Goal: Information Seeking & Learning: Learn about a topic

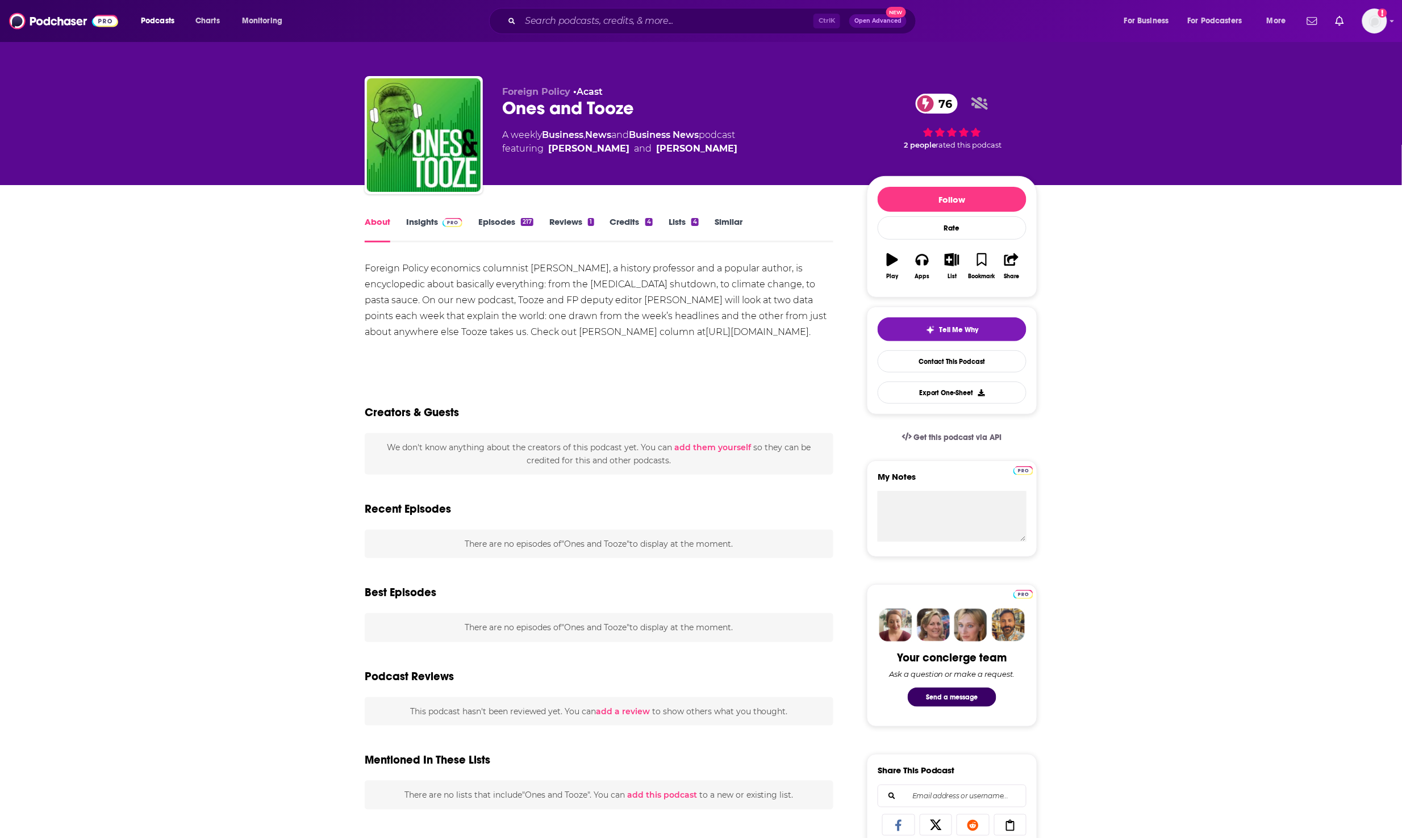
click at [513, 225] on link "Episodes 217" at bounding box center [505, 229] width 55 height 26
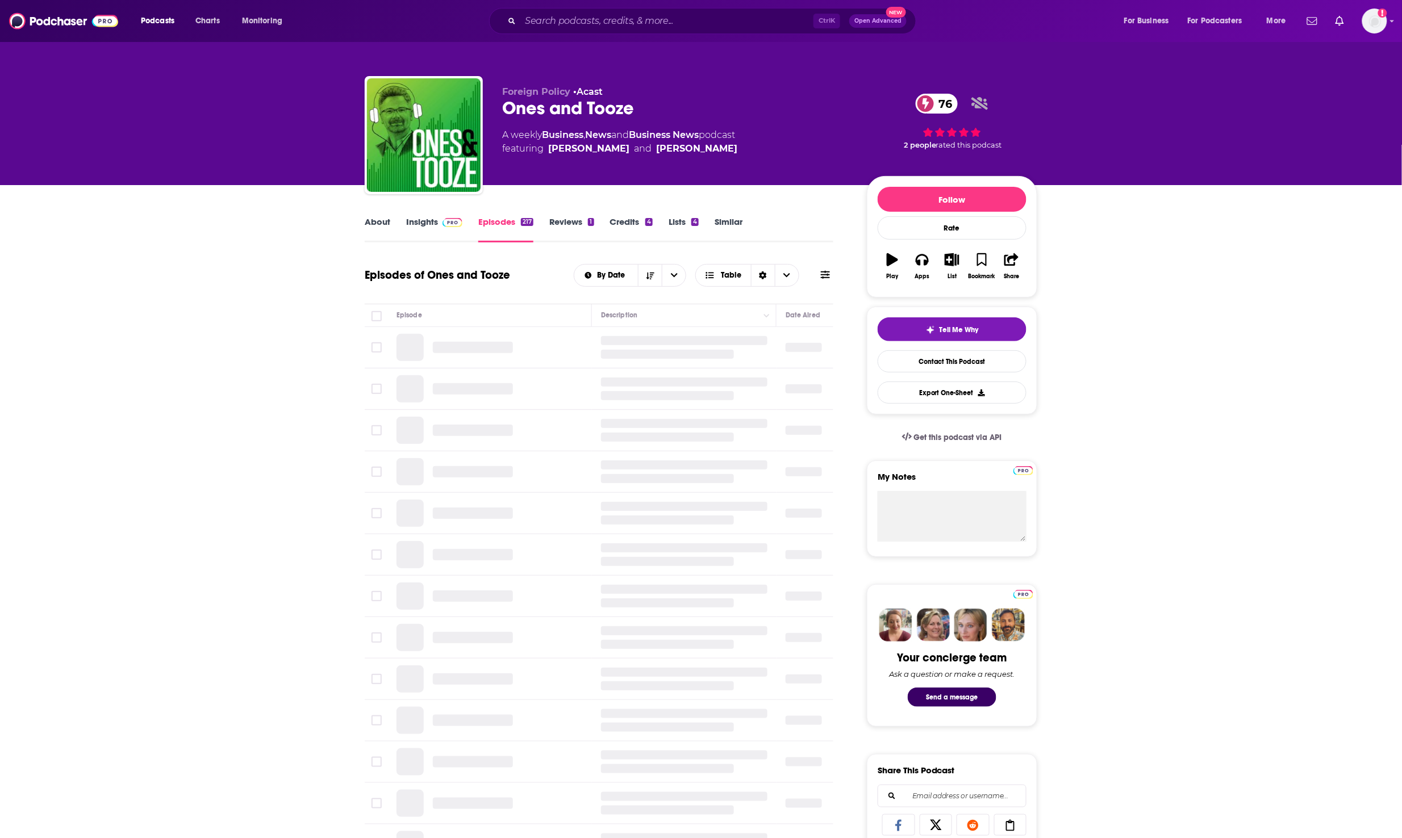
click at [419, 226] on link "Insights" at bounding box center [434, 229] width 56 height 26
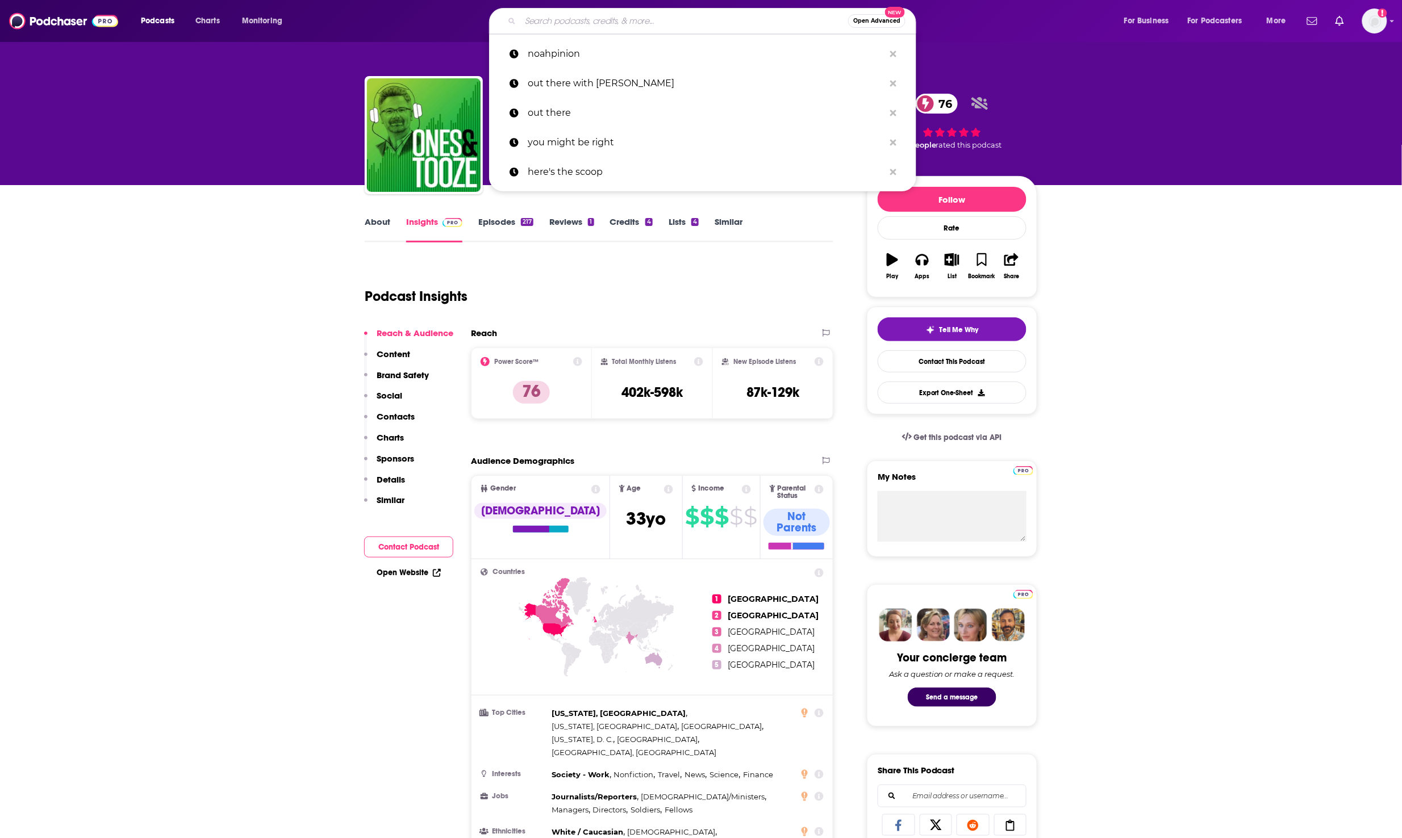
click at [605, 12] on input "Search podcasts, credits, & more..." at bounding box center [684, 21] width 328 height 18
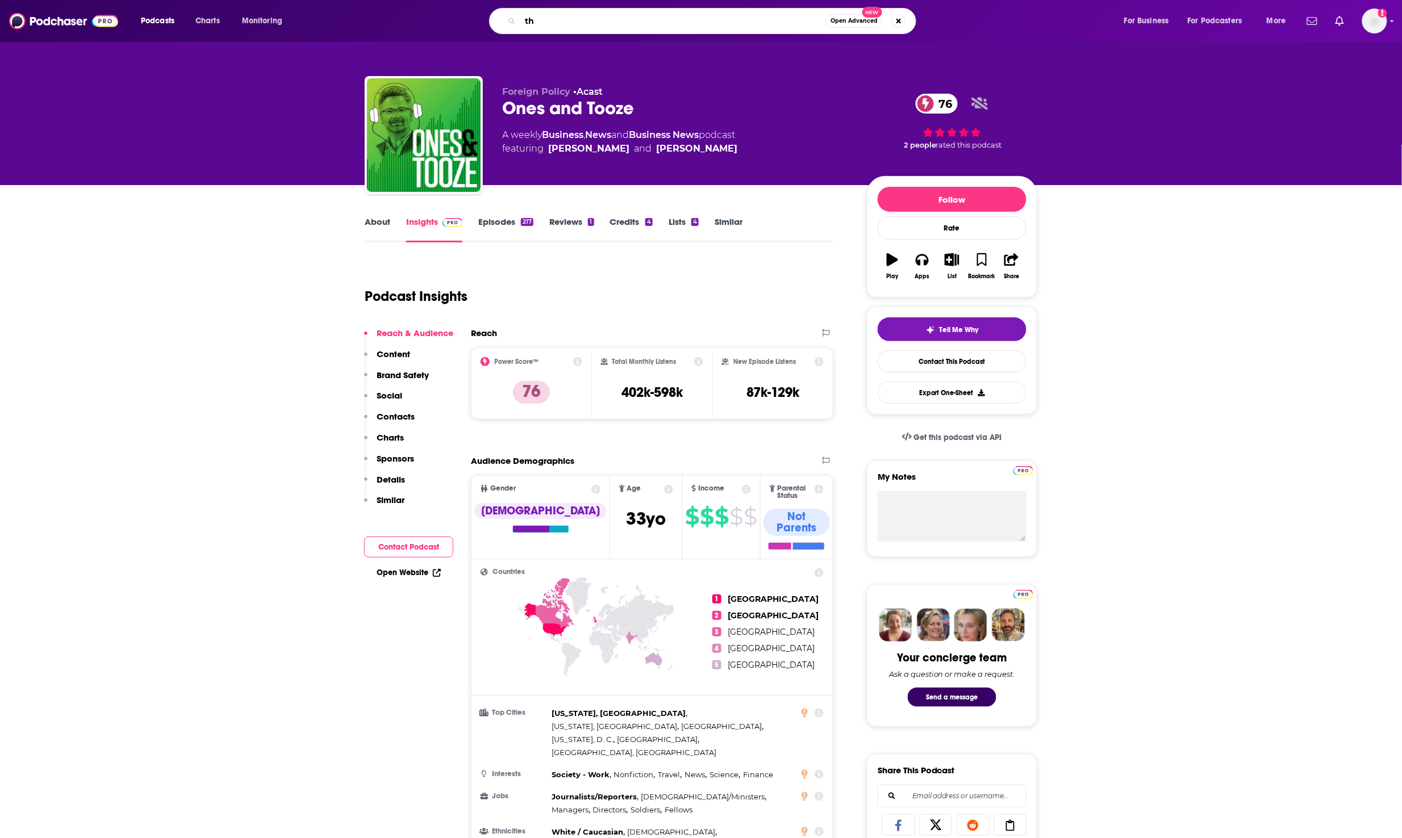
type input "t"
type input "p"
type input "the indicator"
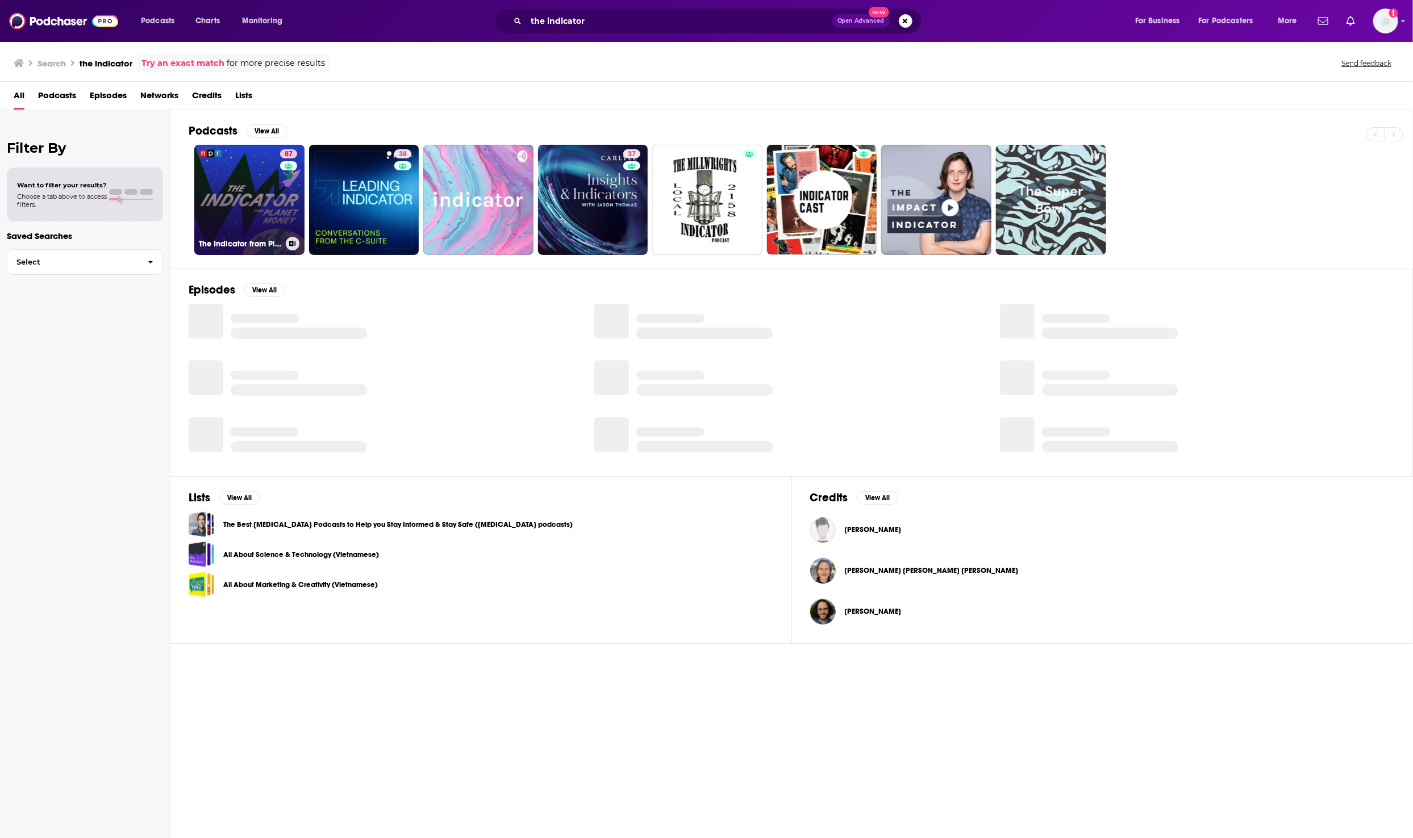
click at [251, 201] on link "87 The Indicator from Planet Money" at bounding box center [249, 200] width 110 height 110
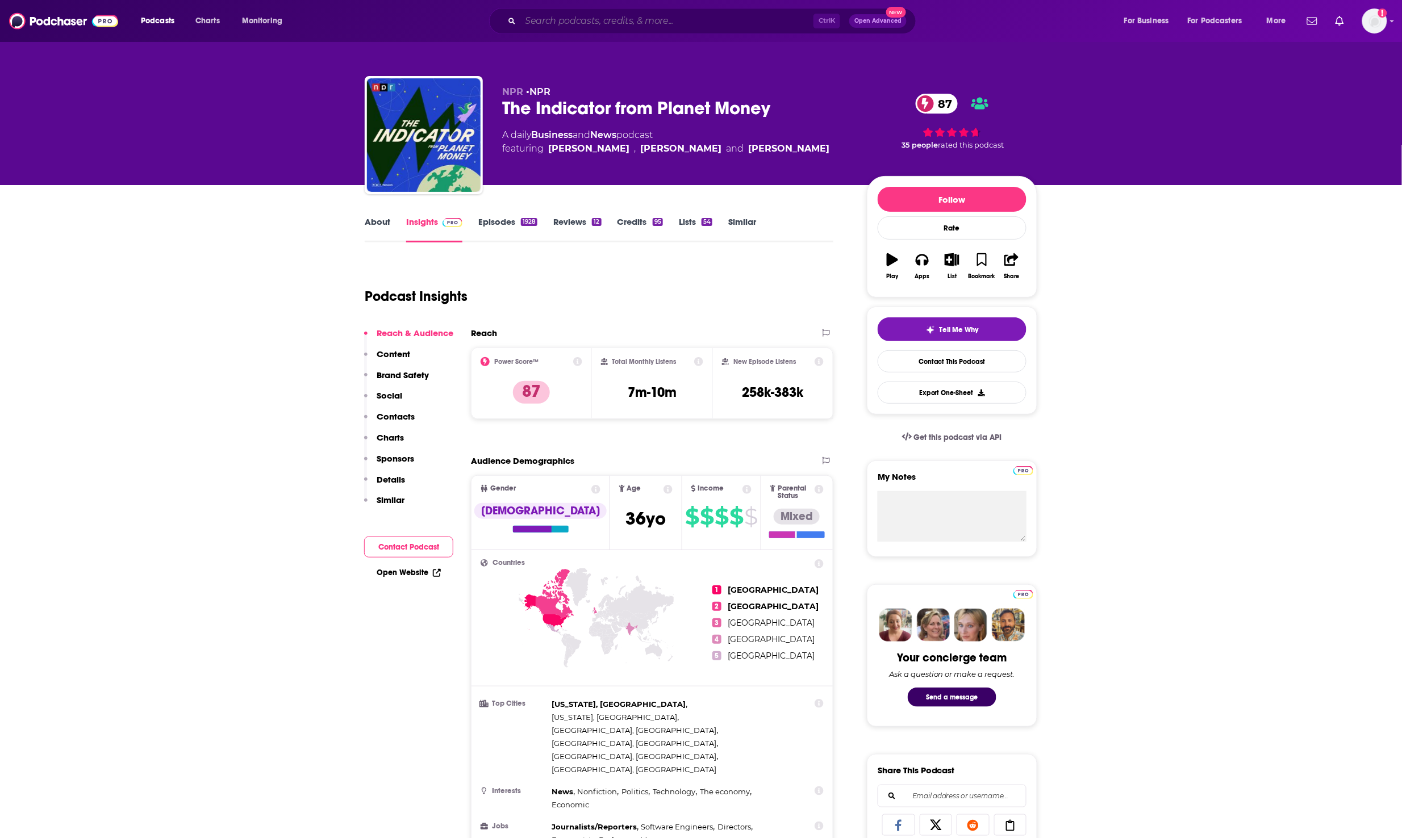
click at [637, 15] on input "Search podcasts, credits, & more..." at bounding box center [666, 21] width 293 height 18
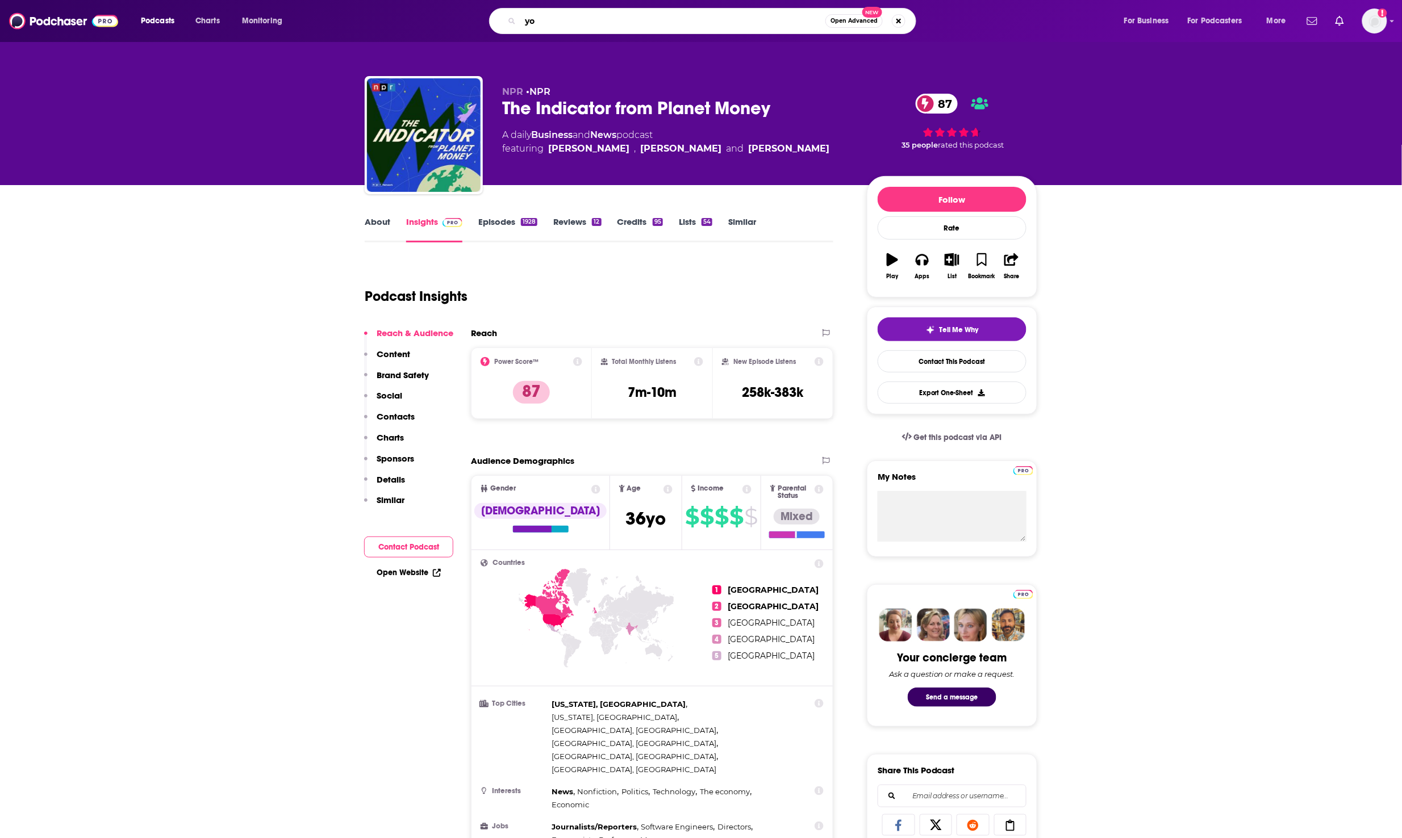
type input "y"
type input ","
type input "money rehab"
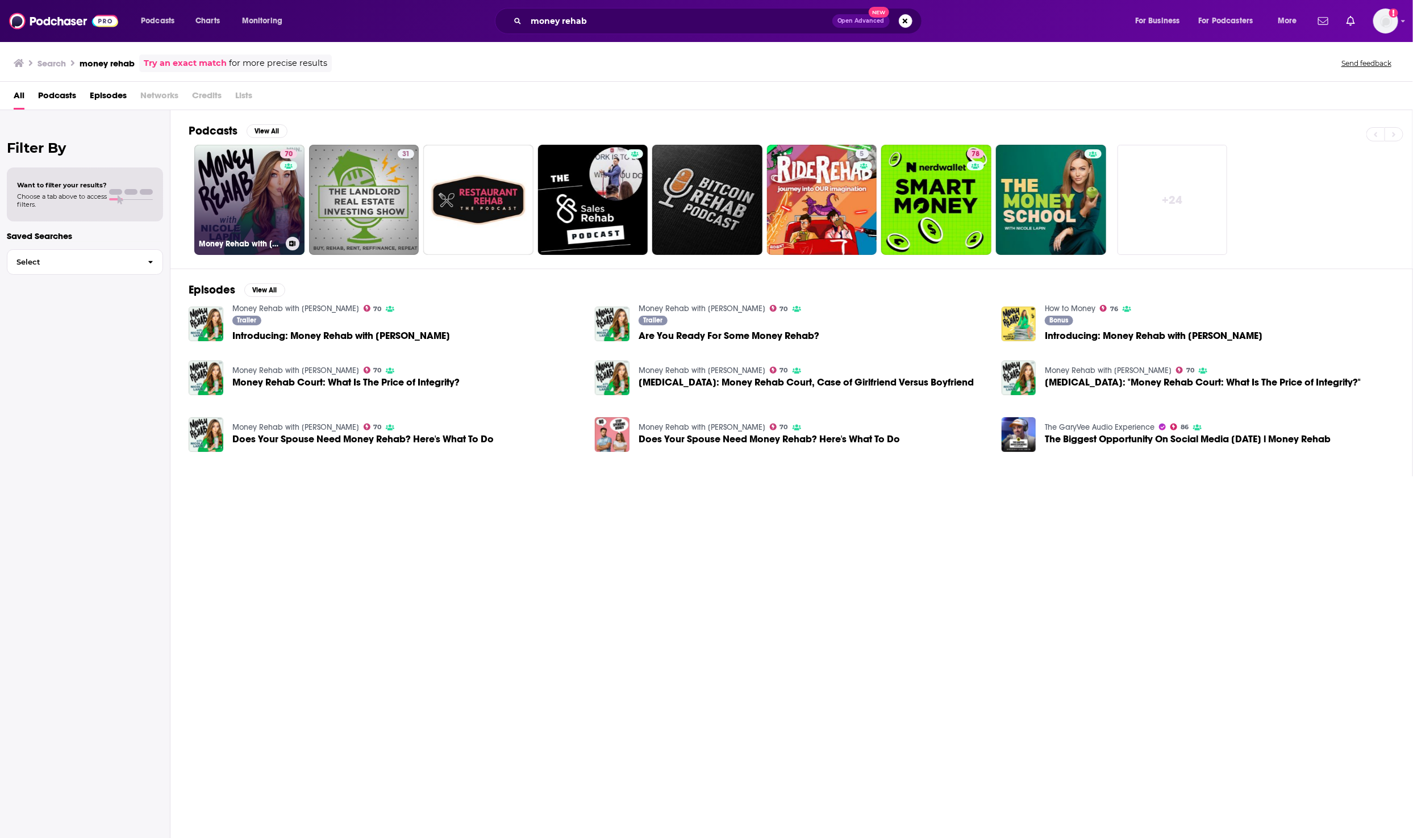
click at [260, 214] on link "70 Money Rehab with [PERSON_NAME]" at bounding box center [249, 200] width 110 height 110
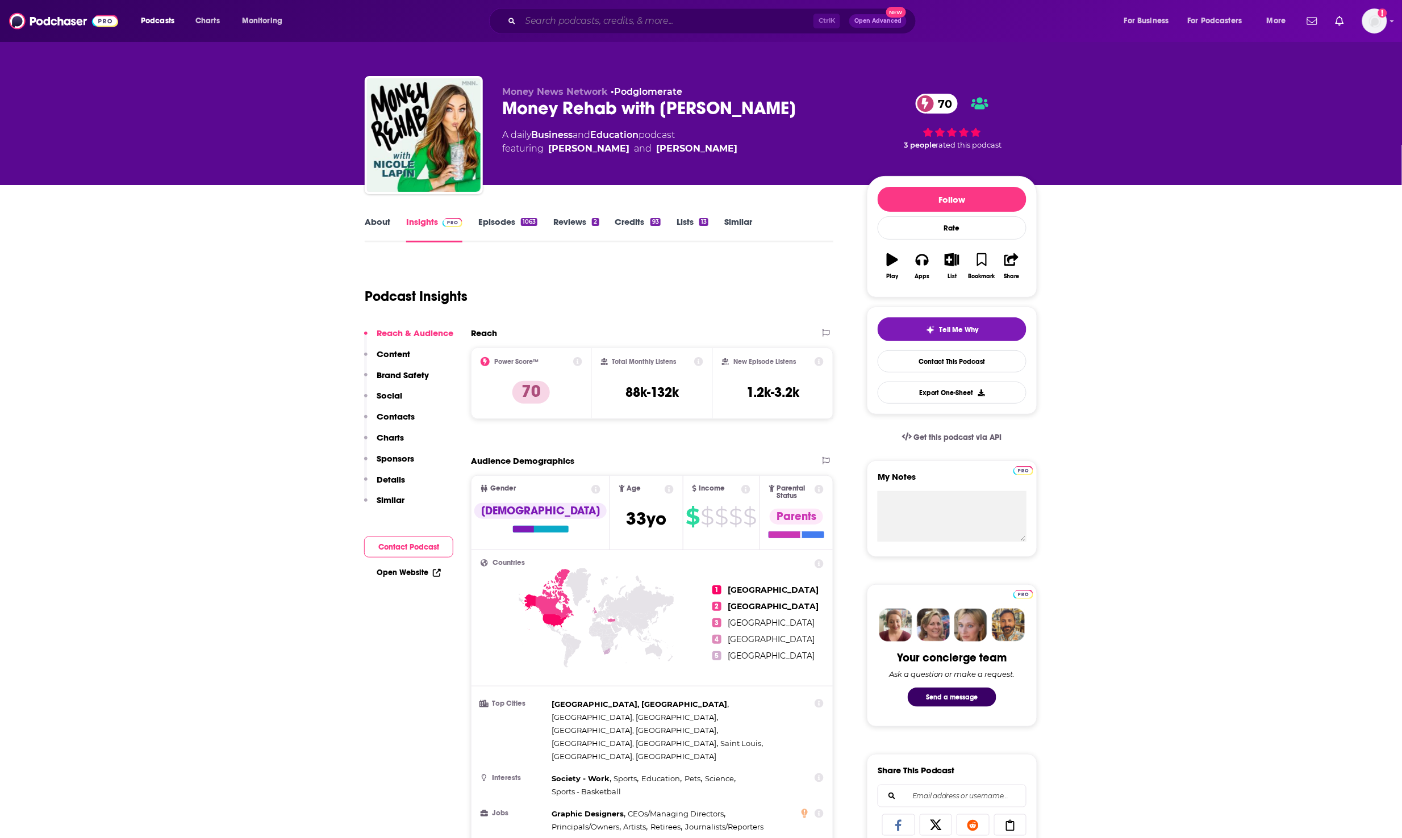
click at [654, 18] on input "Search podcasts, credits, & more..." at bounding box center [666, 21] width 293 height 18
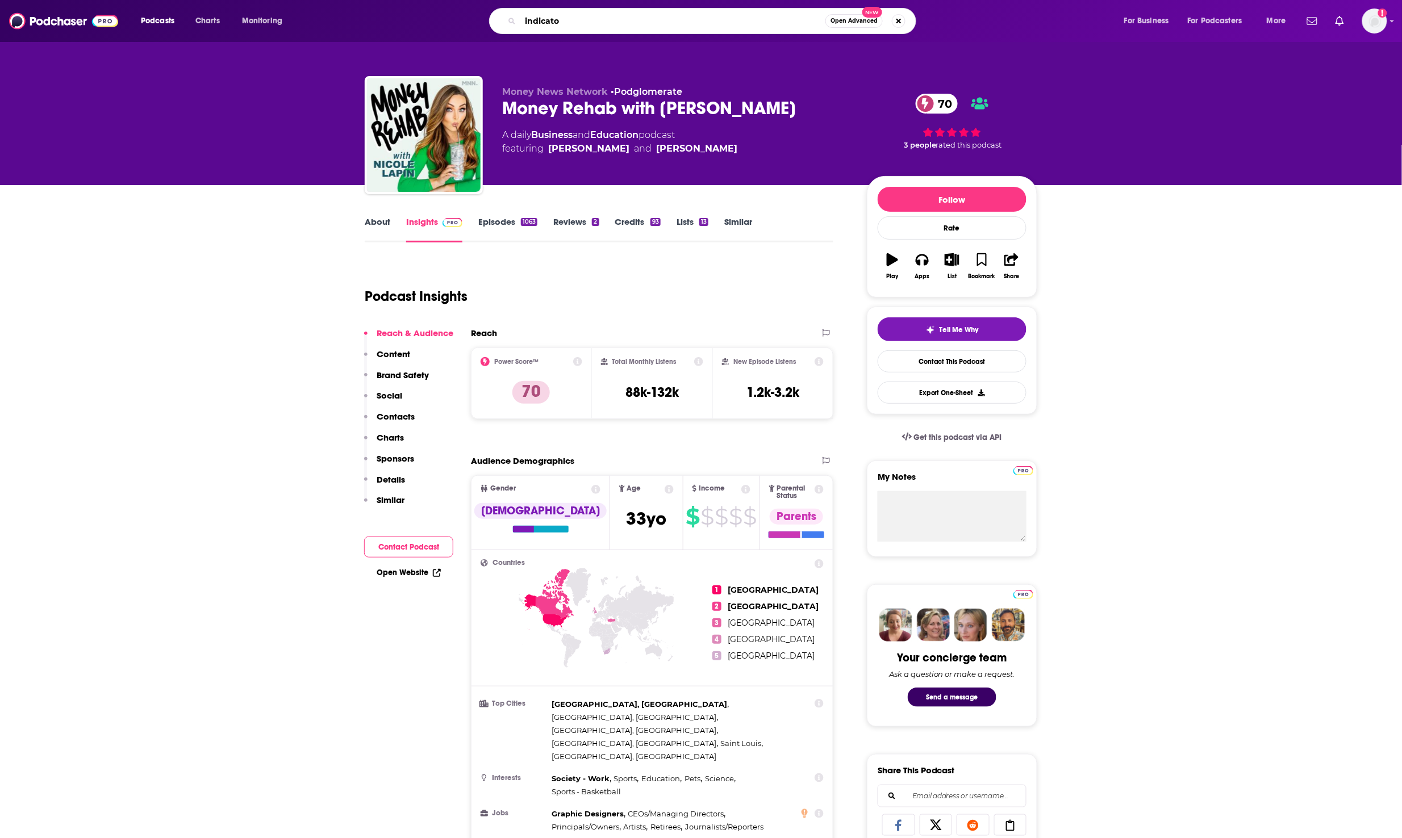
type input "indicator"
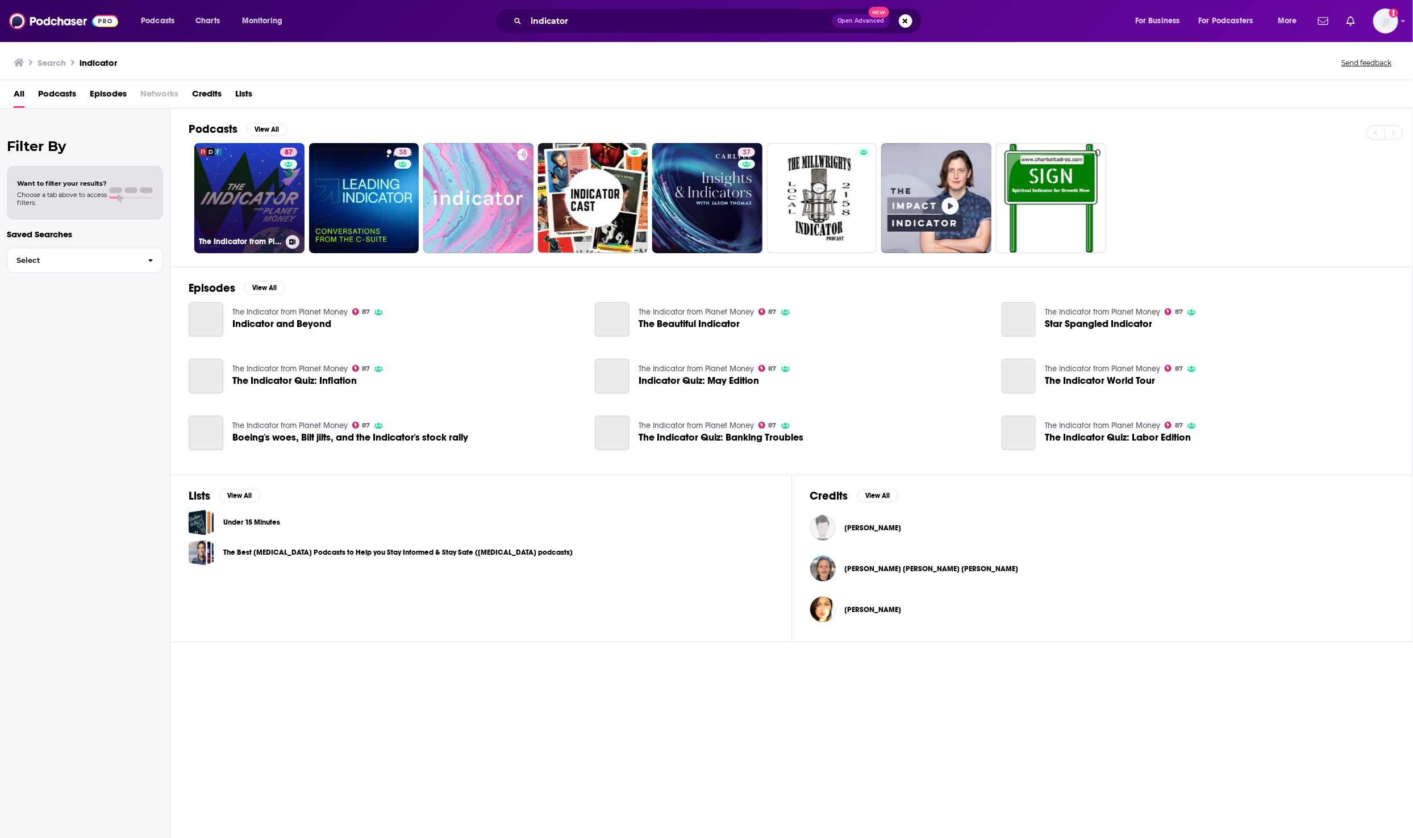
click at [286, 199] on div "87" at bounding box center [290, 191] width 20 height 87
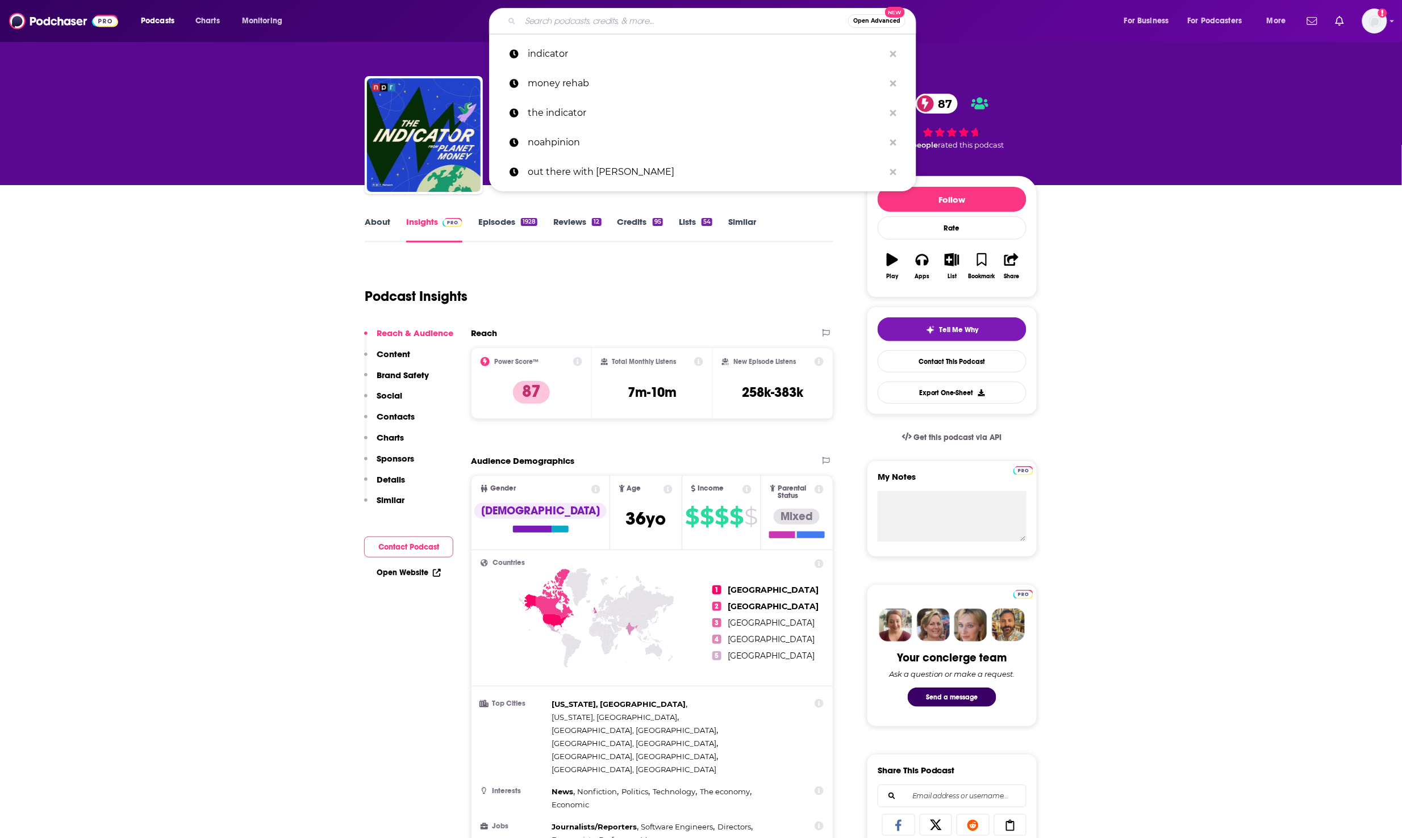
click at [694, 19] on input "Search podcasts, credits, & more..." at bounding box center [684, 21] width 328 height 18
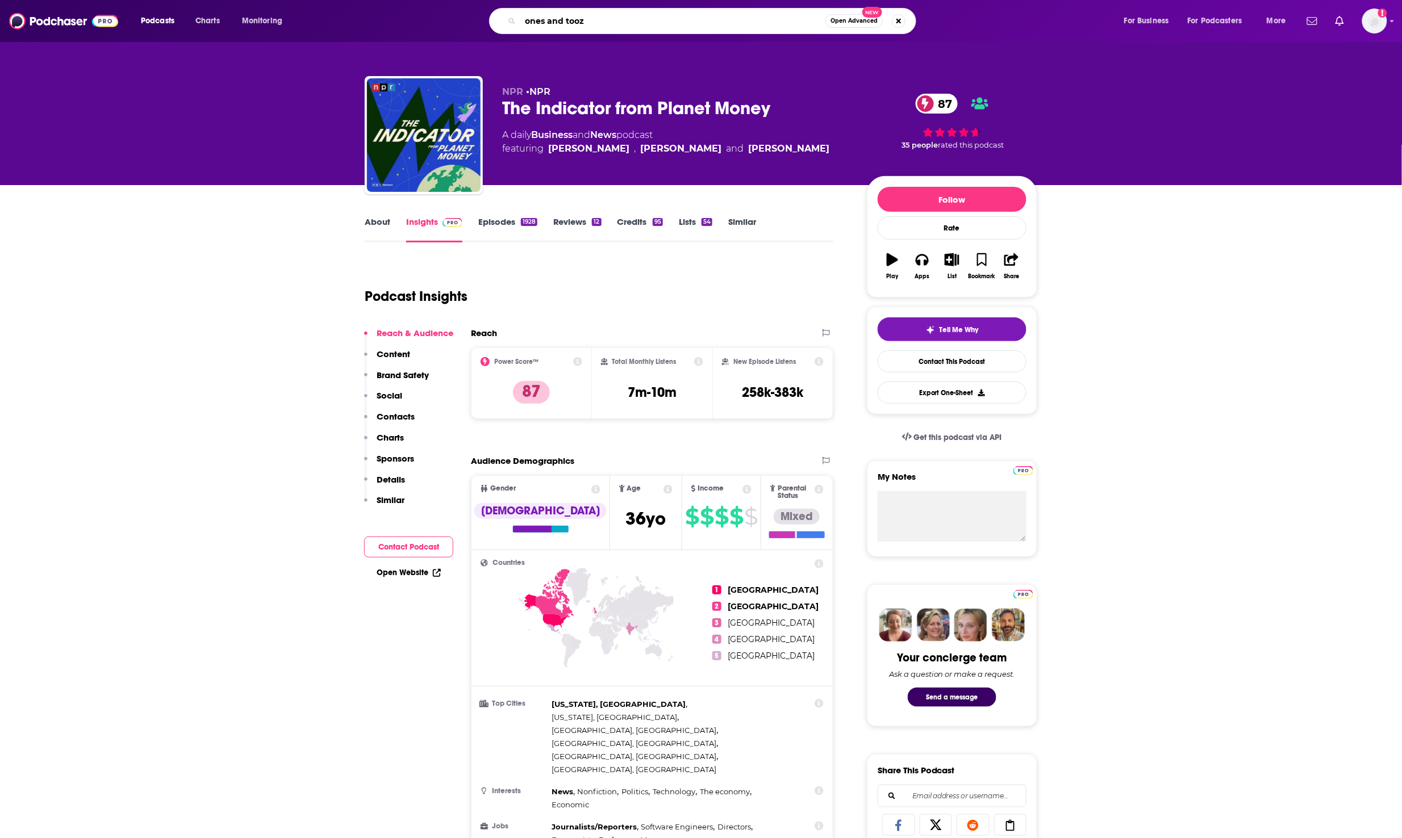
type input "ones and tooze"
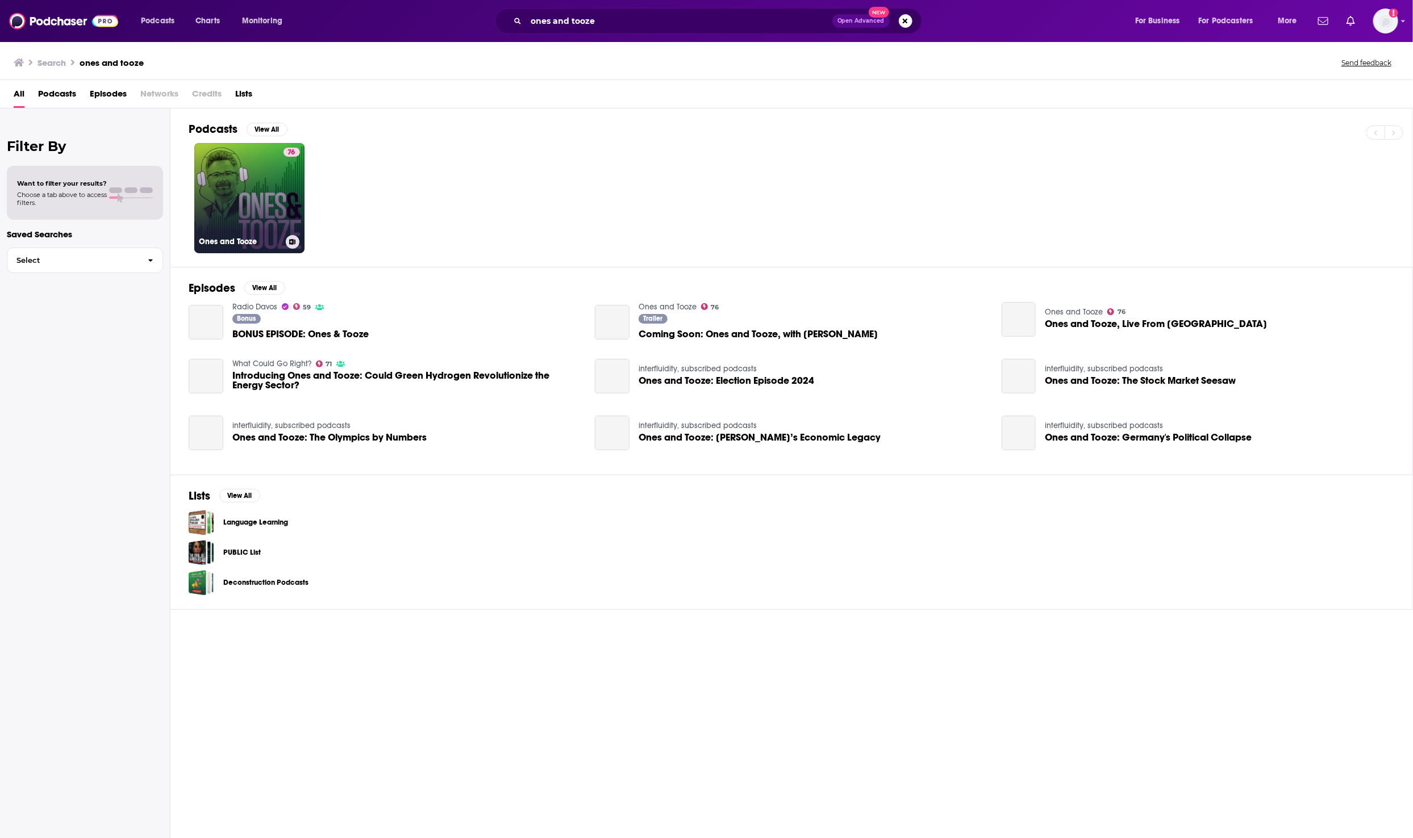
click at [220, 188] on link "76 Ones and Tooze" at bounding box center [249, 198] width 110 height 110
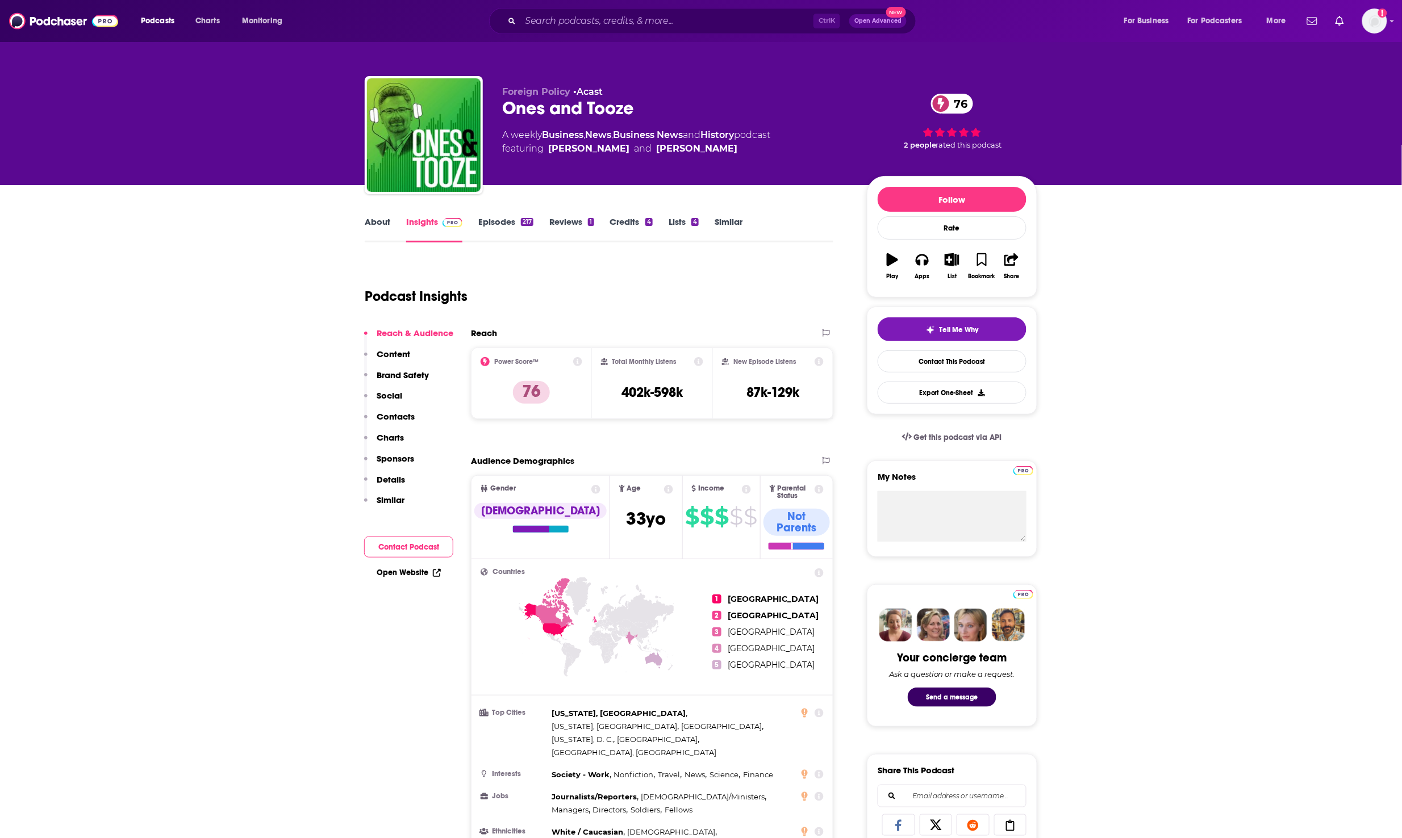
click at [386, 220] on link "About" at bounding box center [378, 229] width 26 height 26
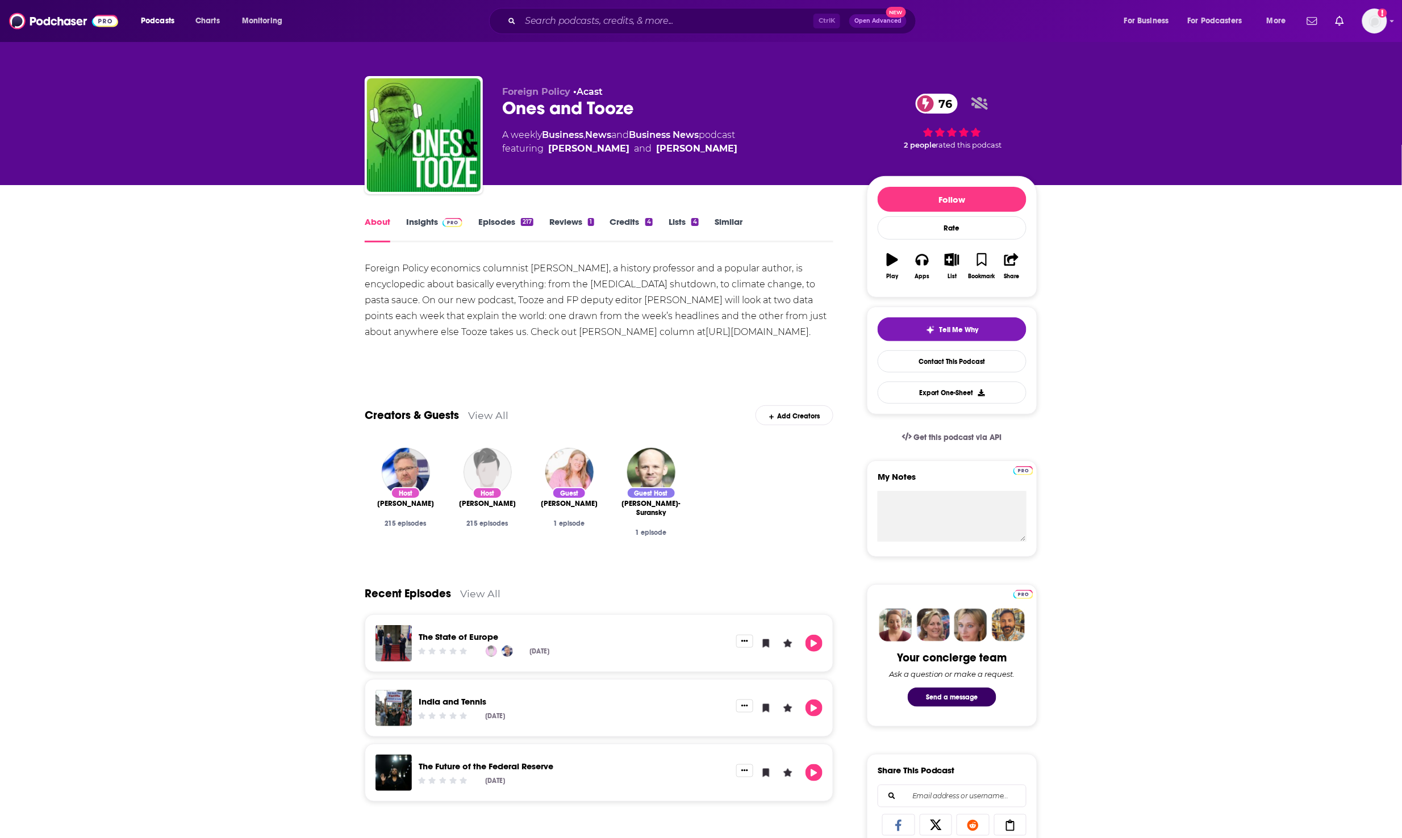
click at [496, 225] on link "Episodes 217" at bounding box center [505, 229] width 55 height 26
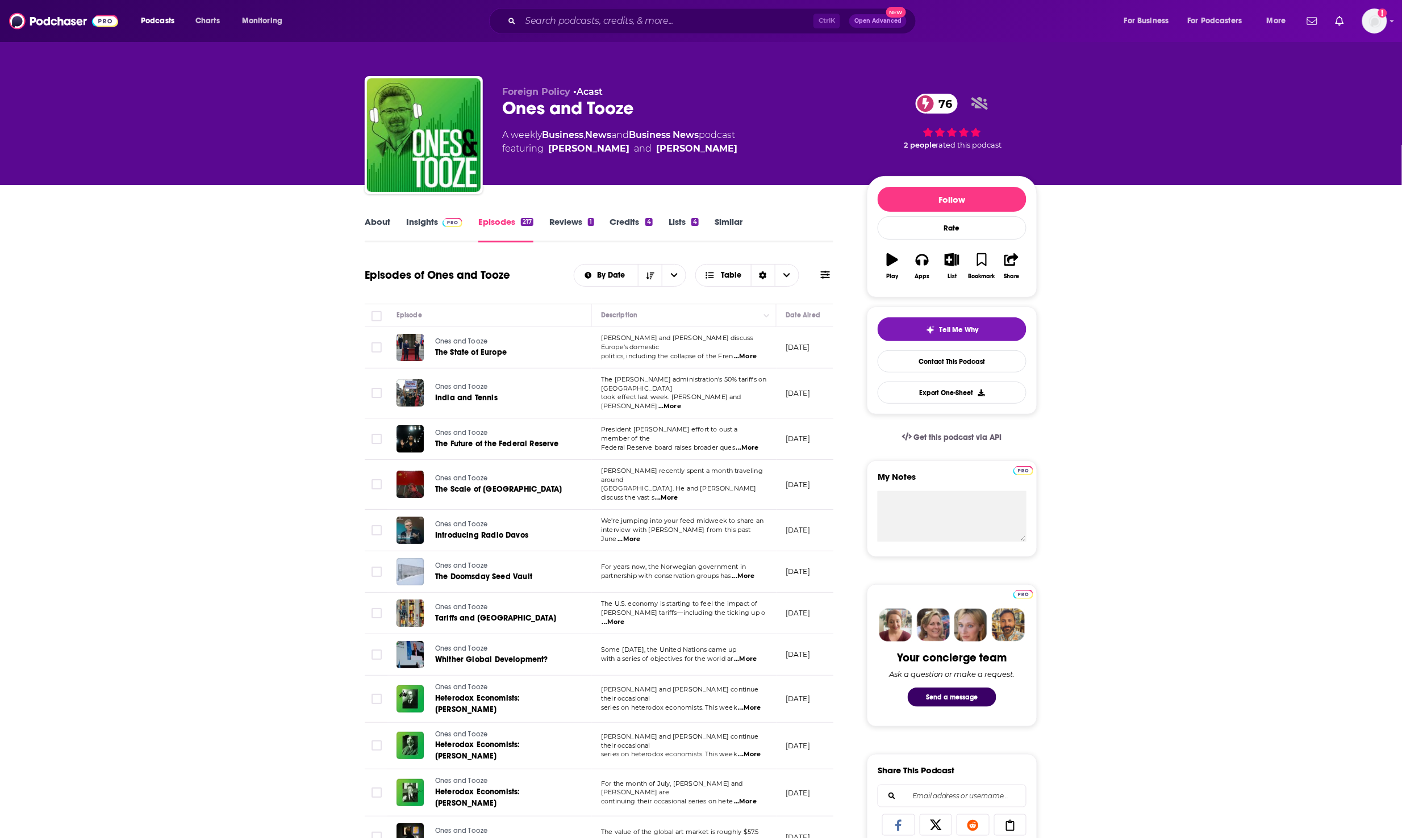
click at [410, 223] on link "Insights" at bounding box center [434, 229] width 56 height 26
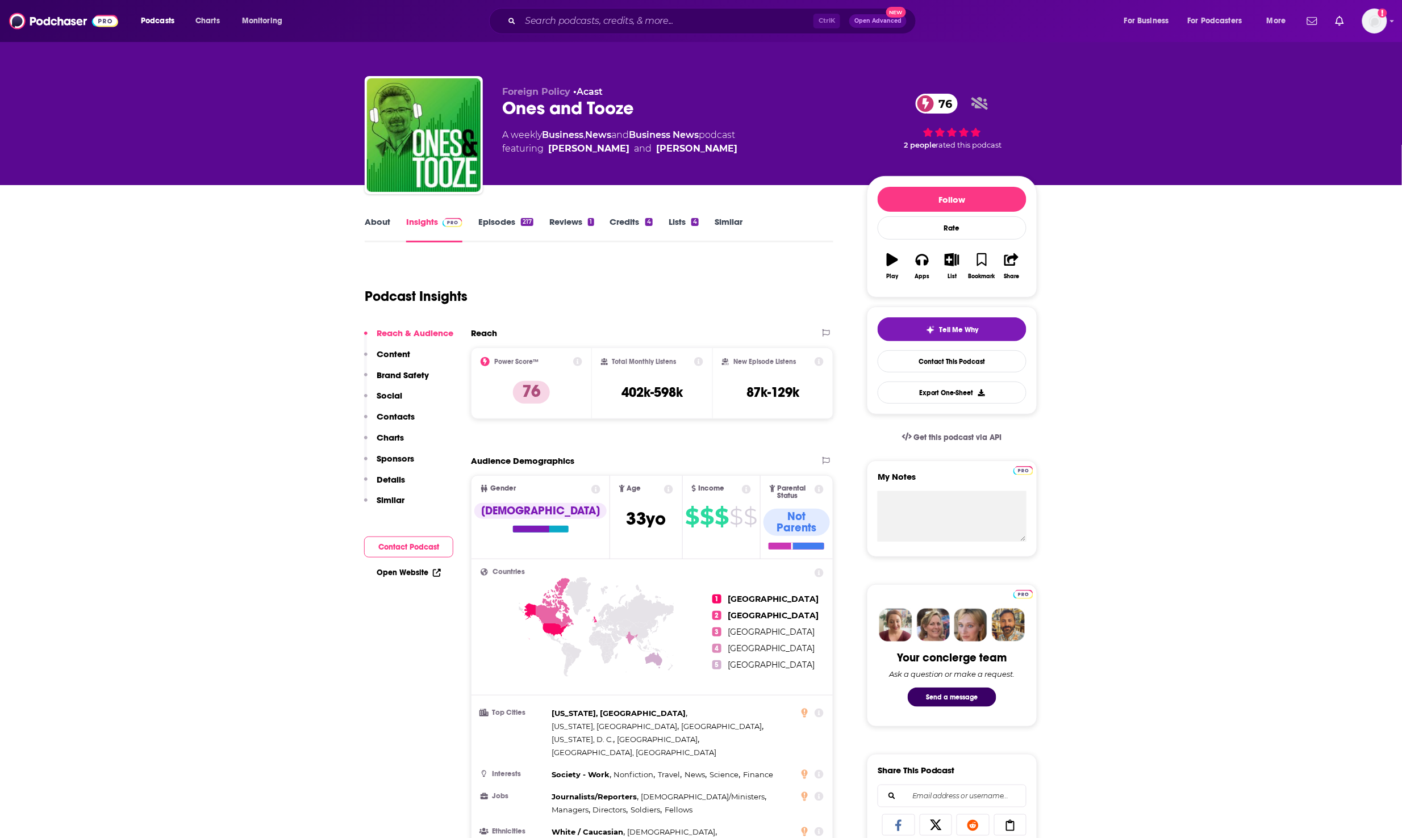
click at [381, 226] on link "About" at bounding box center [378, 229] width 26 height 26
